Goal: Task Accomplishment & Management: Manage account settings

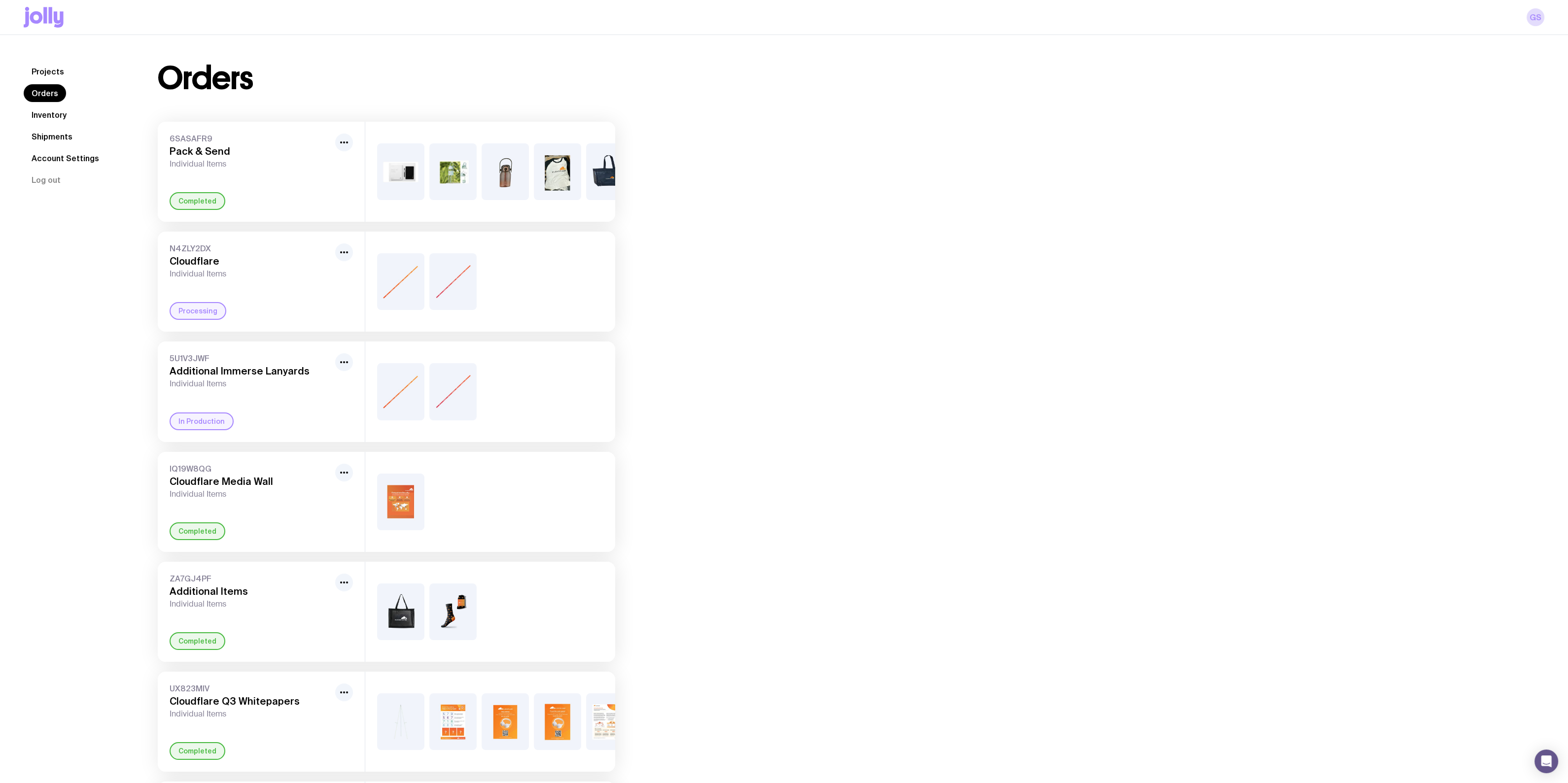
click at [46, 114] on link "Inventory" at bounding box center [49, 114] width 51 height 18
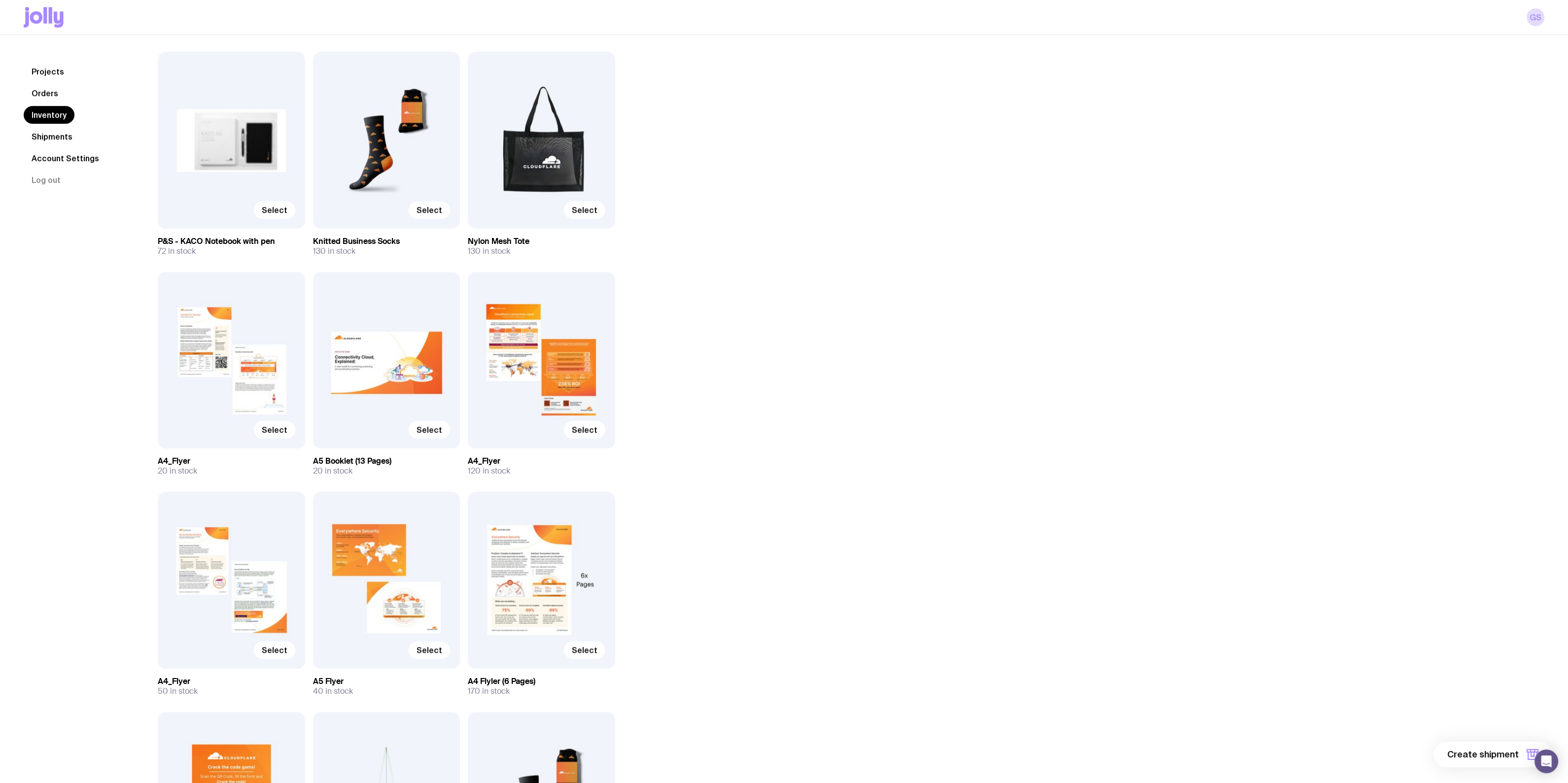
scroll to position [1433, 0]
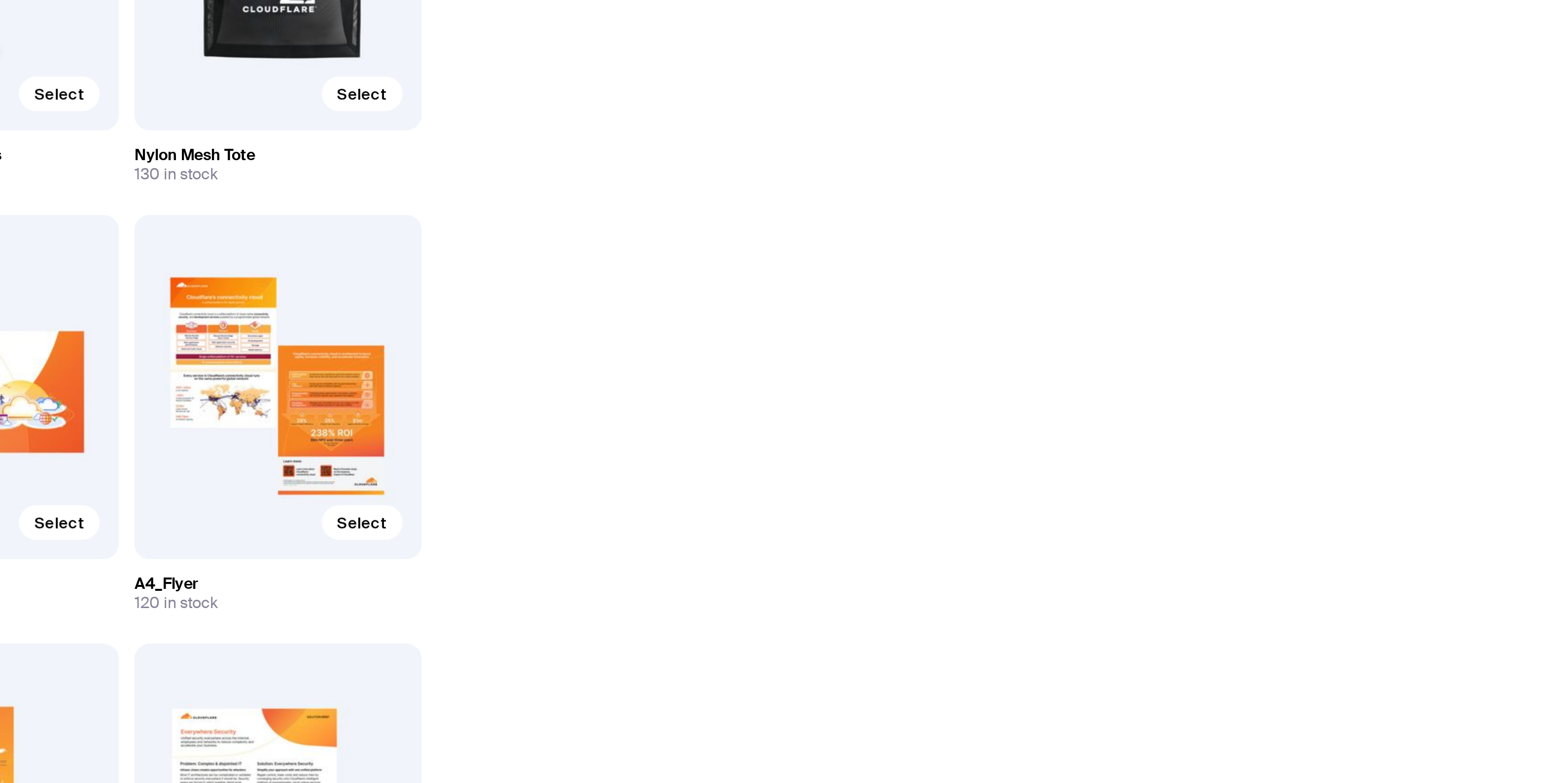
drag, startPoint x: 818, startPoint y: 332, endPoint x: 826, endPoint y: 336, distance: 8.9
drag, startPoint x: 590, startPoint y: 397, endPoint x: 663, endPoint y: 392, distance: 73.2
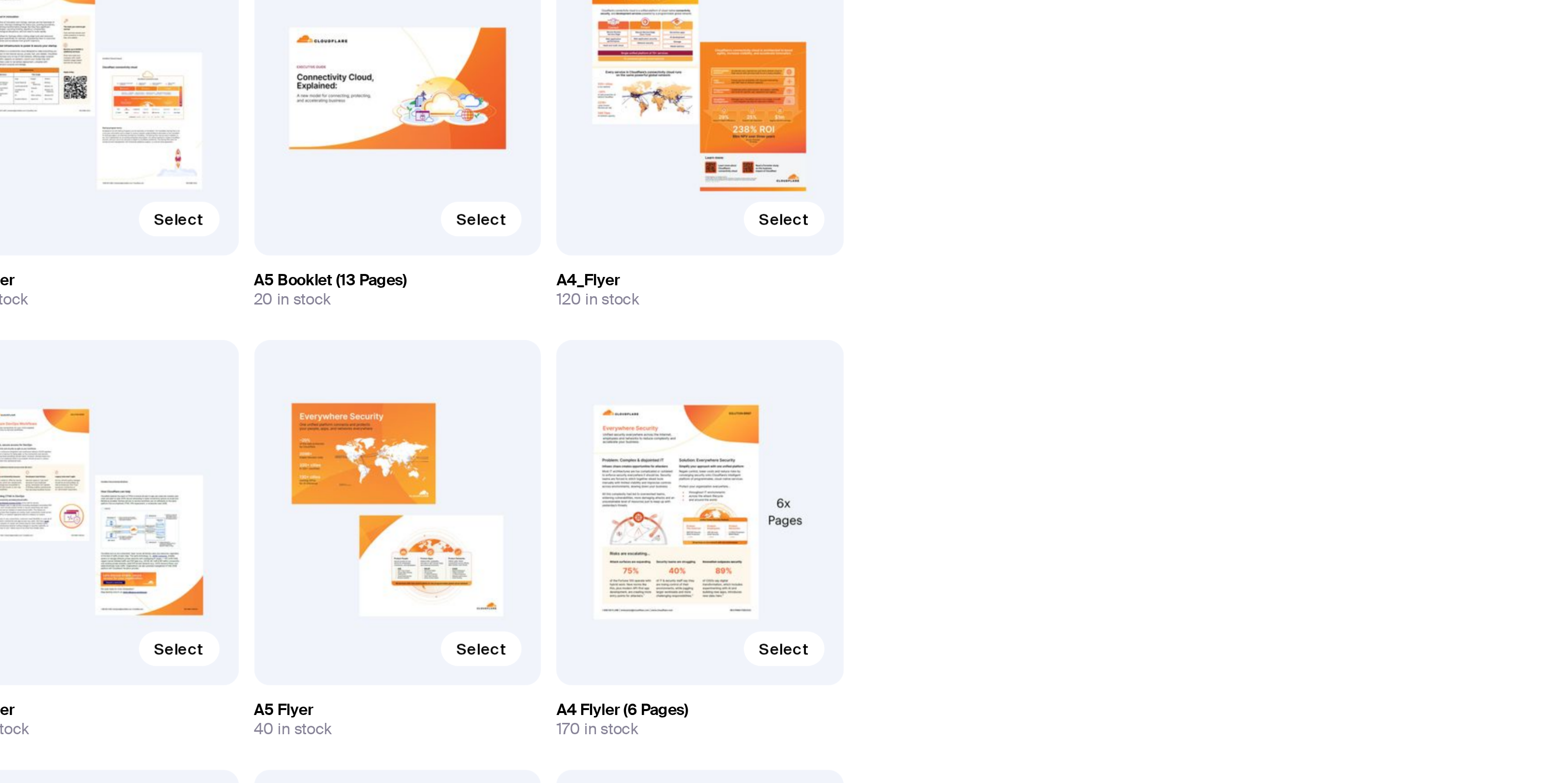
drag, startPoint x: 635, startPoint y: 586, endPoint x: 782, endPoint y: 574, distance: 147.5
drag, startPoint x: 590, startPoint y: 580, endPoint x: 735, endPoint y: 573, distance: 145.2
